Goal: Navigation & Orientation: Understand site structure

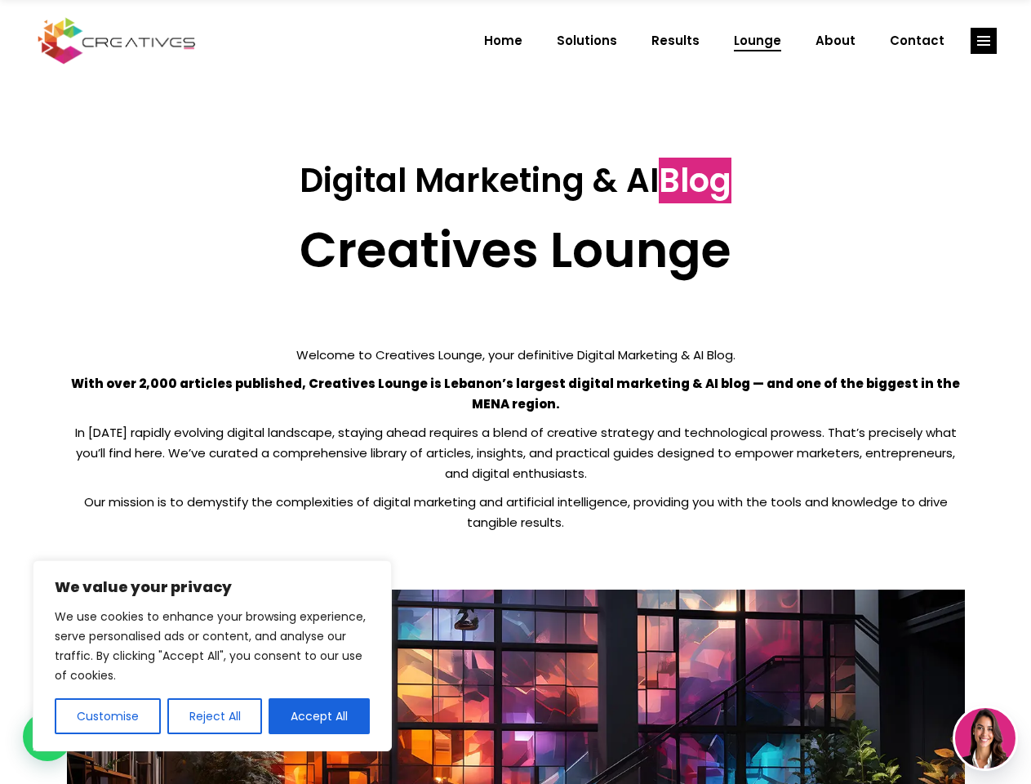
click at [515, 392] on p "With over 2,000 articles published, Creatives Lounge is Lebanon’s largest digit…" at bounding box center [516, 393] width 898 height 41
click at [107, 716] on button "Customise" at bounding box center [108, 716] width 106 height 36
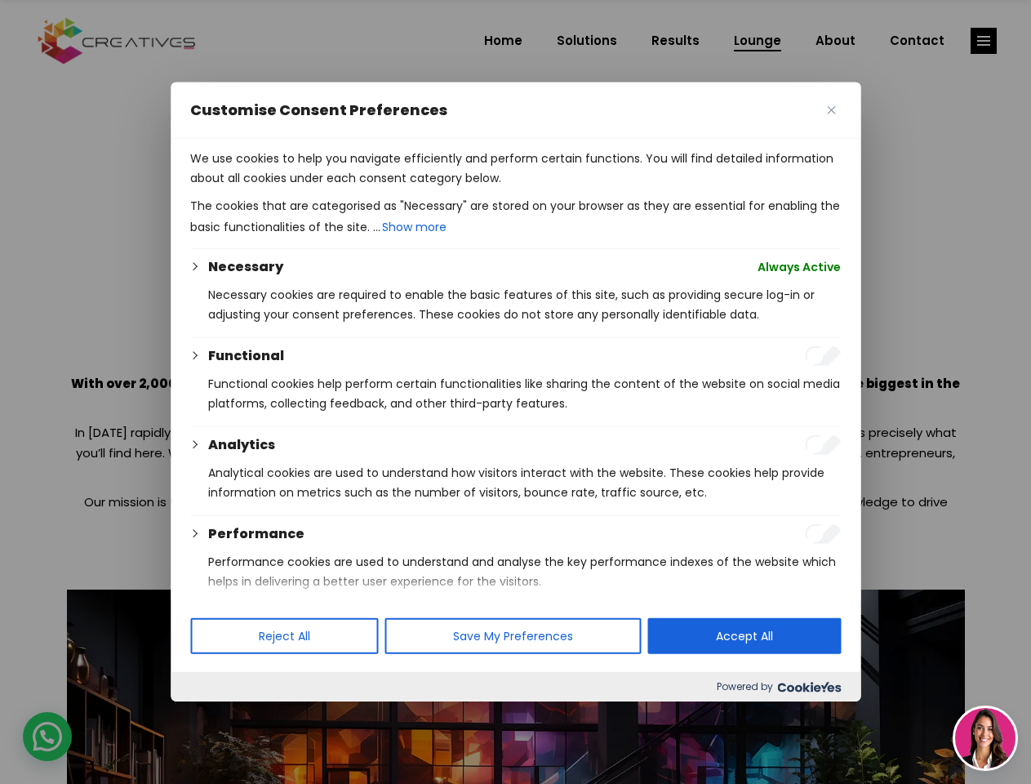
click at [319, 599] on div "We use cookies to help you navigate efficiently and perform certain functions. …" at bounding box center [516, 369] width 690 height 461
click at [984, 41] on div at bounding box center [515, 392] width 1031 height 784
click at [986, 738] on img at bounding box center [985, 738] width 60 height 60
